Goal: Use online tool/utility: Utilize a website feature to perform a specific function

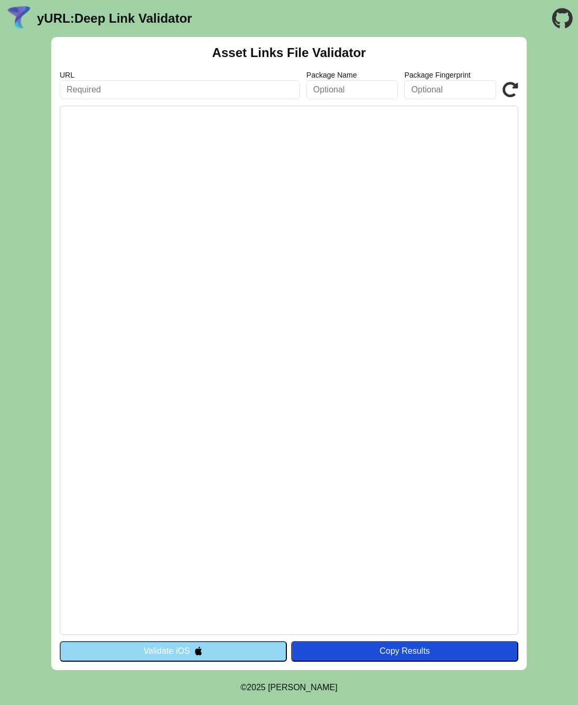
click at [173, 659] on button "Validate iOS" at bounding box center [173, 651] width 227 height 20
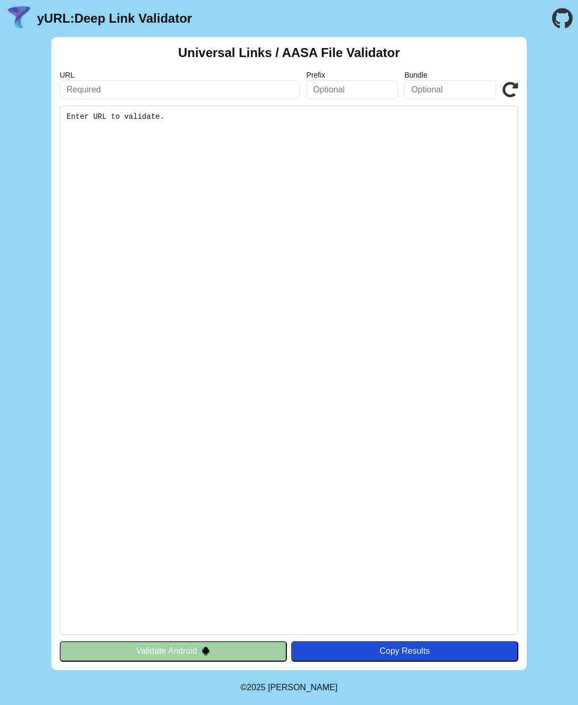
click at [170, 655] on button "Validate Android" at bounding box center [173, 651] width 227 height 20
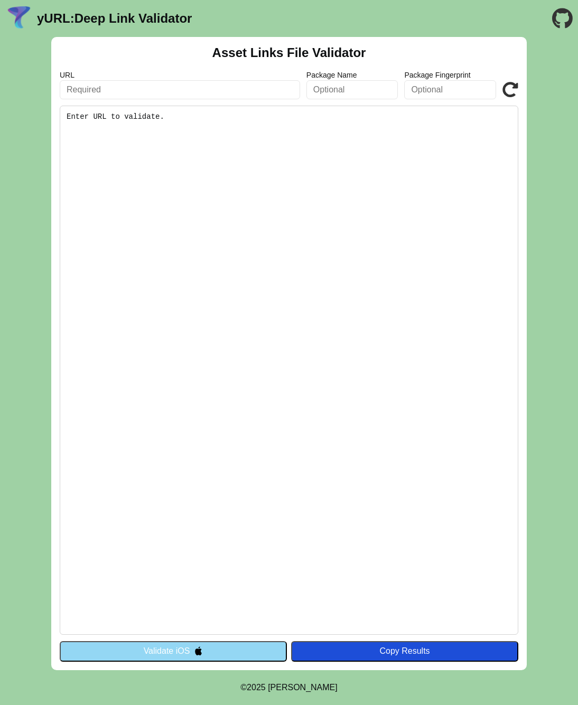
click at [141, 84] on input "text" at bounding box center [180, 89] width 240 height 19
type input "[DOMAIN_NAME]"
click button "Validate" at bounding box center [0, 0] width 0 height 0
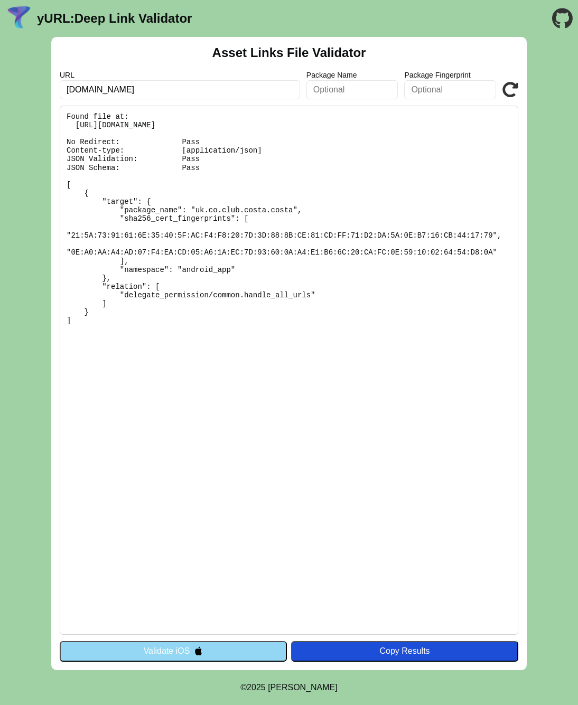
click at [163, 653] on button "Validate iOS" at bounding box center [173, 651] width 227 height 20
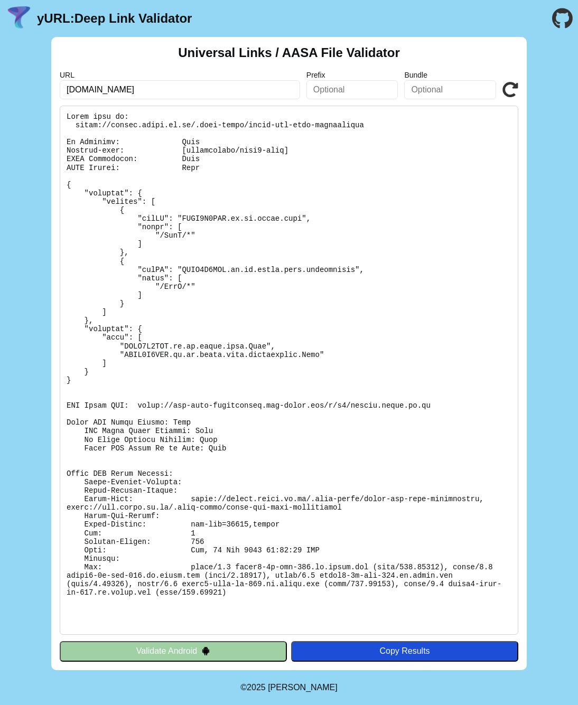
click at [227, 645] on button "Validate Android" at bounding box center [173, 651] width 227 height 20
